Goal: Navigation & Orientation: Find specific page/section

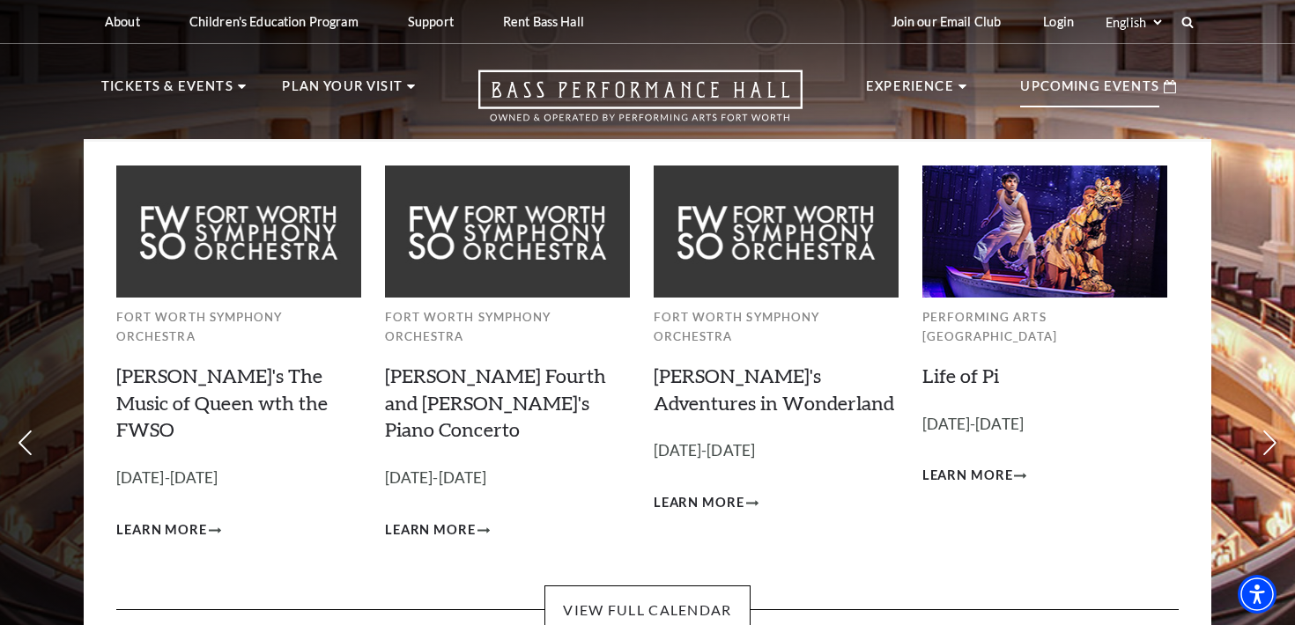
click at [1052, 90] on p "Upcoming Events" at bounding box center [1089, 92] width 139 height 32
click at [620, 586] on link "View Full Calendar" at bounding box center [646, 610] width 205 height 49
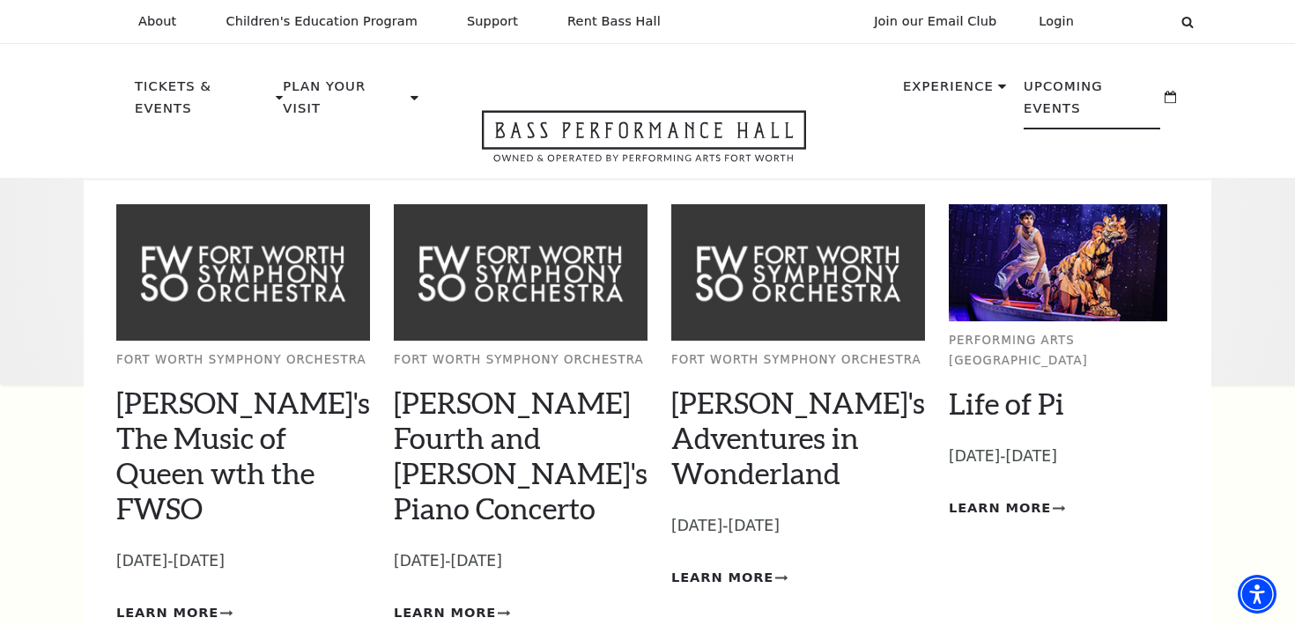
click at [1047, 92] on p "Upcoming Events" at bounding box center [1092, 103] width 137 height 54
